Goal: Check status: Check status

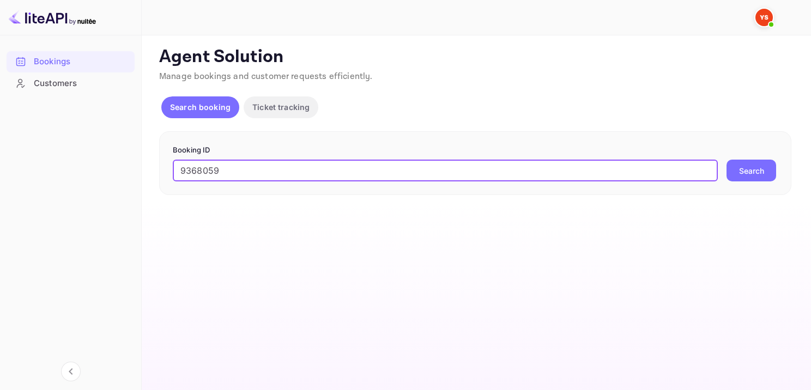
type input "9368059"
click at [769, 162] on button "Search" at bounding box center [752, 171] width 50 height 22
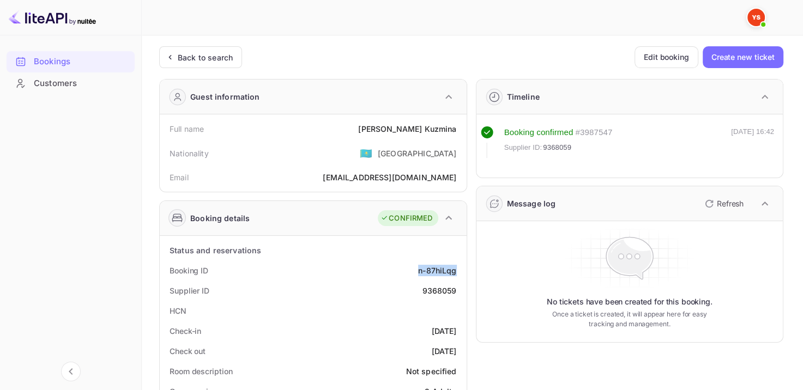
drag, startPoint x: 435, startPoint y: 266, endPoint x: 457, endPoint y: 266, distance: 21.8
click at [457, 266] on div "Booking ID n-87hiLqg" at bounding box center [313, 271] width 298 height 20
copy div "n-87hiLqg"
drag, startPoint x: 372, startPoint y: 124, endPoint x: 463, endPoint y: 123, distance: 91.1
click at [460, 125] on div "Full name [PERSON_NAME]" at bounding box center [313, 129] width 298 height 20
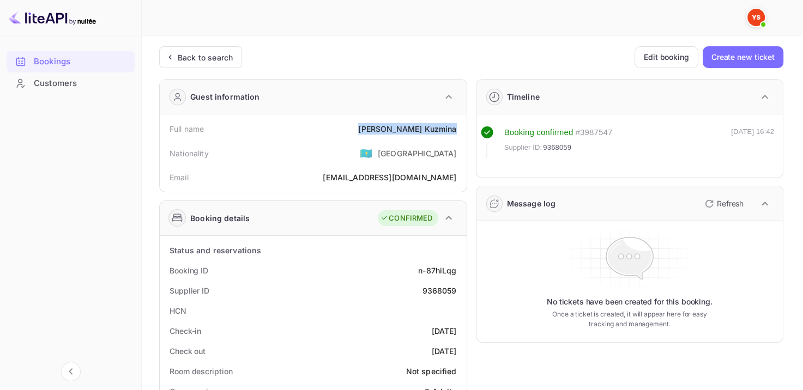
copy div "[PERSON_NAME]"
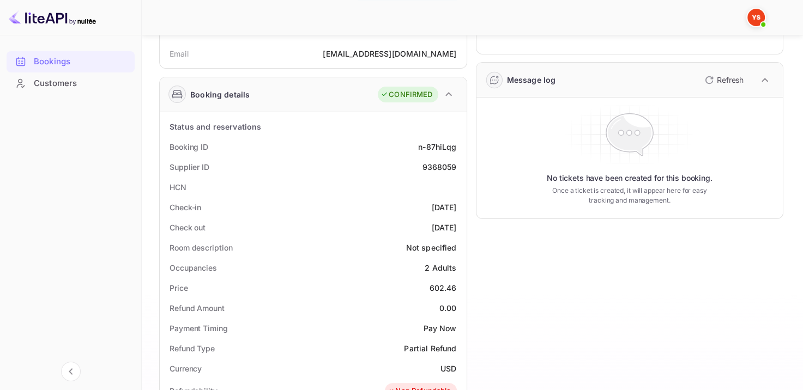
scroll to position [164, 0]
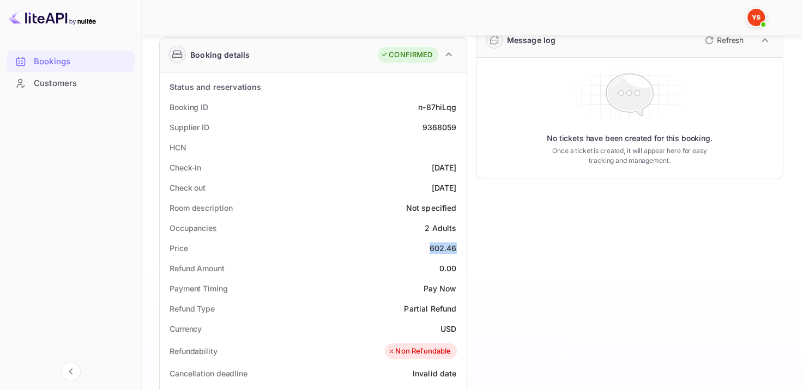
drag, startPoint x: 427, startPoint y: 251, endPoint x: 460, endPoint y: 246, distance: 33.1
click at [460, 246] on div "Price 602.46" at bounding box center [313, 248] width 298 height 20
copy div "602.46"
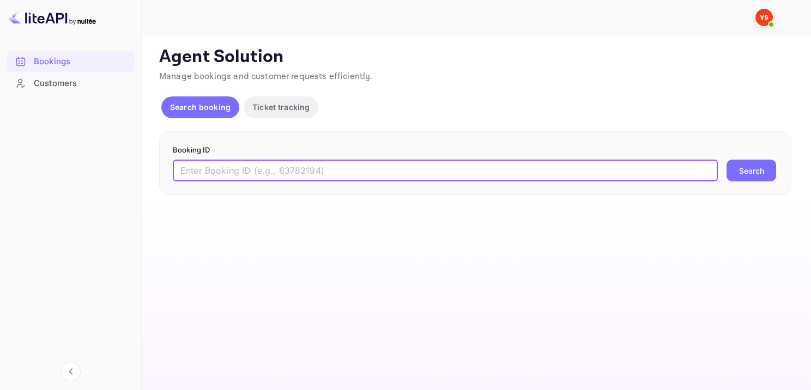
click at [499, 162] on input "text" at bounding box center [445, 171] width 545 height 22
paste input "9381871"
type input "9381871"
click at [759, 170] on button "Search" at bounding box center [752, 171] width 50 height 22
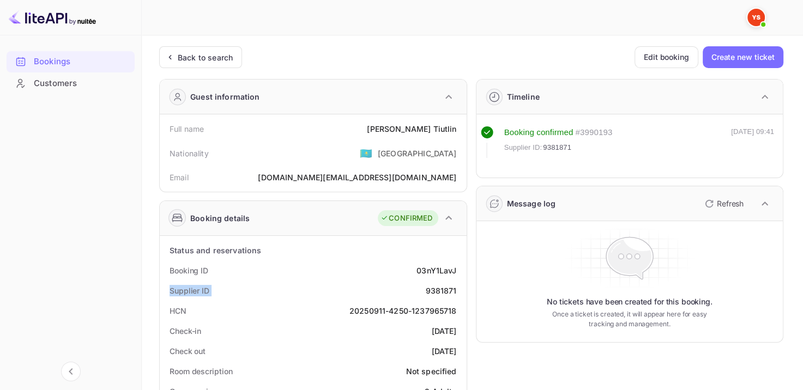
drag, startPoint x: 410, startPoint y: 282, endPoint x: 421, endPoint y: 276, distance: 12.7
click at [402, 275] on div "Booking ID 03nY1LavJ" at bounding box center [313, 271] width 298 height 20
drag, startPoint x: 403, startPoint y: 268, endPoint x: 473, endPoint y: 264, distance: 69.4
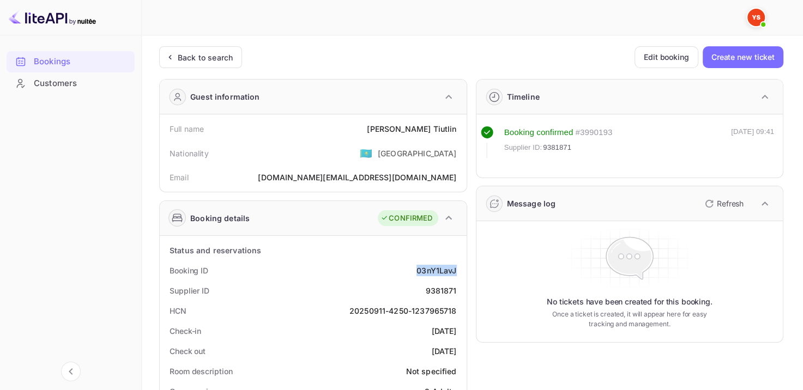
copy div "03nY1LavJ"
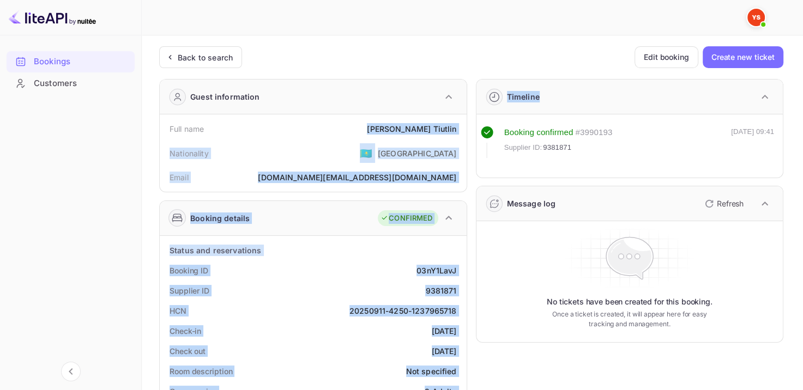
drag, startPoint x: 413, startPoint y: 129, endPoint x: 467, endPoint y: 129, distance: 54.0
click at [379, 139] on div "Nationality 🇰🇿 Kazakhstan" at bounding box center [313, 153] width 298 height 28
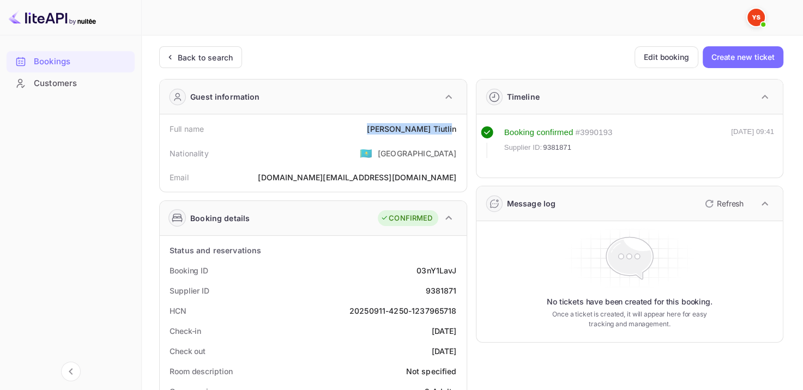
drag, startPoint x: 424, startPoint y: 131, endPoint x: 454, endPoint y: 131, distance: 30.0
click at [454, 131] on div "Full name Evgenii Tiutlin" at bounding box center [313, 129] width 298 height 20
click at [378, 130] on div "Full name Evgenii Tiutlin" at bounding box center [313, 129] width 298 height 20
click at [408, 126] on div "Evgenii Tiutlin" at bounding box center [411, 128] width 89 height 11
drag, startPoint x: 397, startPoint y: 126, endPoint x: 461, endPoint y: 124, distance: 63.8
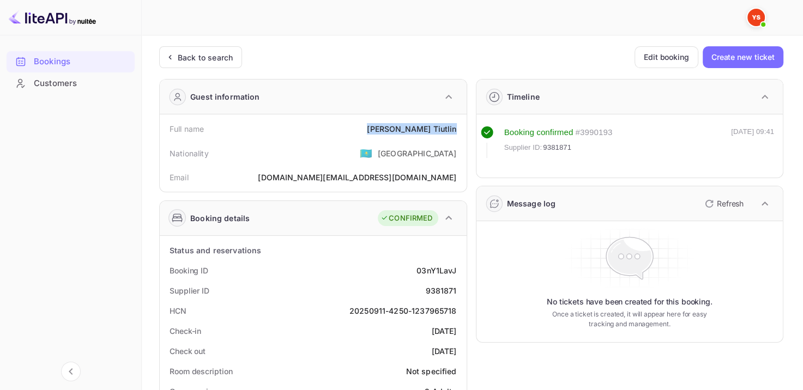
click at [461, 124] on div "Full name Evgenii Tiutlin" at bounding box center [313, 129] width 298 height 20
copy div "Evgenii Tiutlin"
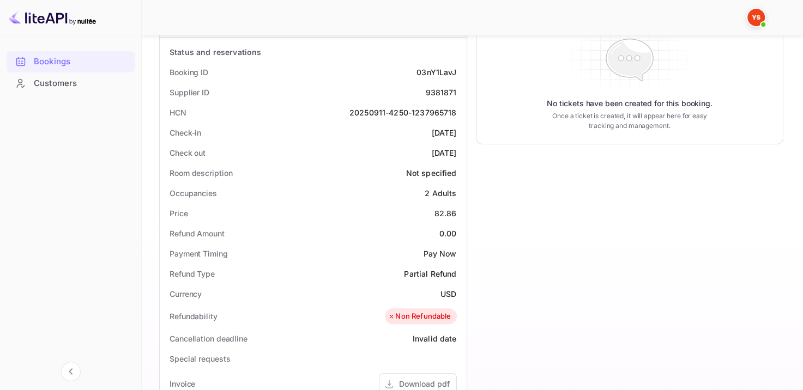
scroll to position [218, 0]
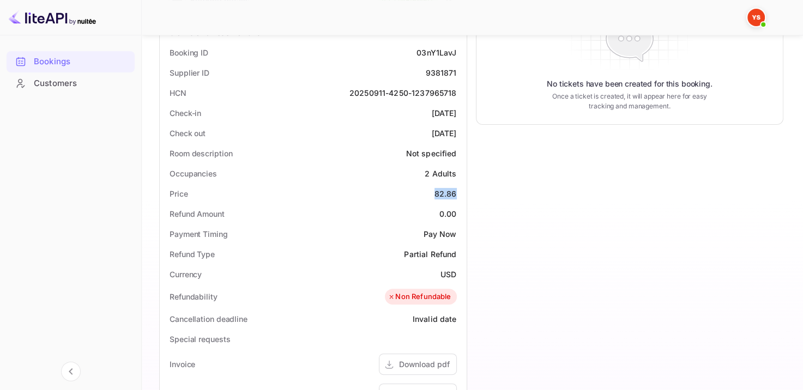
drag, startPoint x: 435, startPoint y: 189, endPoint x: 457, endPoint y: 194, distance: 23.0
click at [456, 194] on div "82.86" at bounding box center [446, 193] width 22 height 11
copy div "82.86"
